Goal: Task Accomplishment & Management: Manage account settings

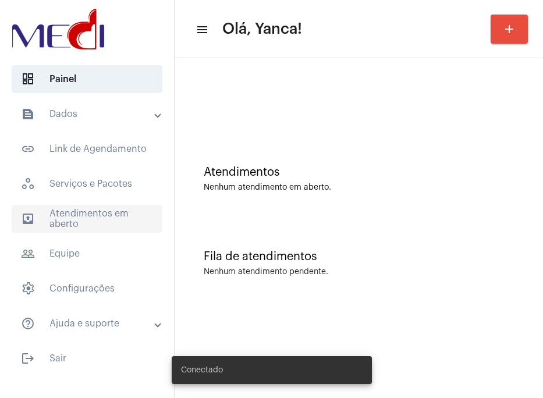
click at [114, 220] on span "outbox_outline Atendimentos em aberto" at bounding box center [87, 219] width 151 height 28
